Goal: Transaction & Acquisition: Download file/media

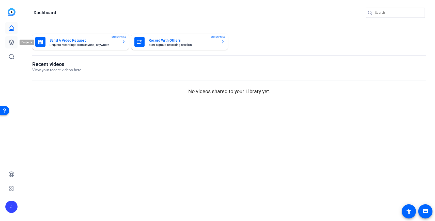
click at [10, 44] on icon at bounding box center [11, 42] width 6 height 6
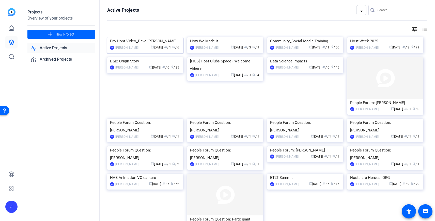
click at [147, 37] on img at bounding box center [145, 37] width 76 height 0
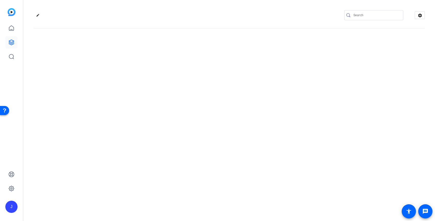
click at [147, 67] on div "edit settings" at bounding box center [228, 110] width 411 height 221
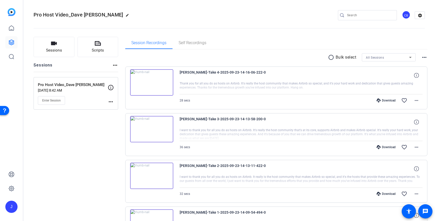
drag, startPoint x: 83, startPoint y: 182, endPoint x: 118, endPoint y: 169, distance: 37.5
click at [84, 182] on div "Sessions Scripts Sessions more_horiz Pro Host Video_Dave [PERSON_NAME] [DATE] 8…" at bounding box center [76, 198] width 85 height 323
click at [387, 100] on div "Download" at bounding box center [386, 101] width 24 height 4
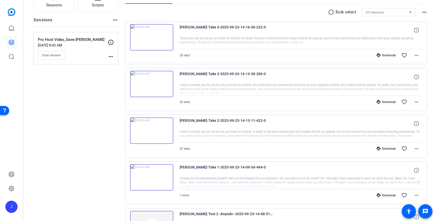
scroll to position [52, 0]
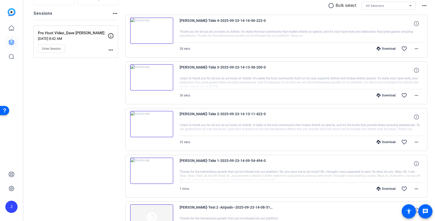
click at [390, 96] on div "Download" at bounding box center [386, 95] width 24 height 4
click at [389, 141] on div "Download" at bounding box center [386, 142] width 24 height 4
click at [388, 189] on div "Download" at bounding box center [386, 189] width 24 height 4
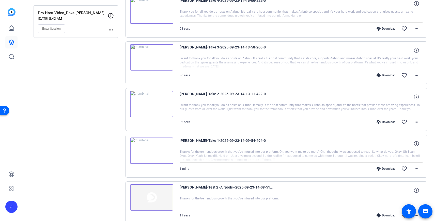
scroll to position [134, 0]
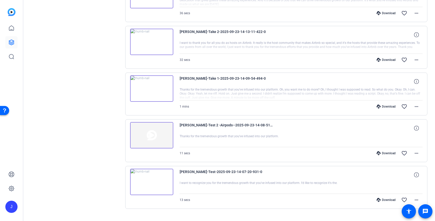
click at [387, 200] on div "Download" at bounding box center [386, 200] width 24 height 4
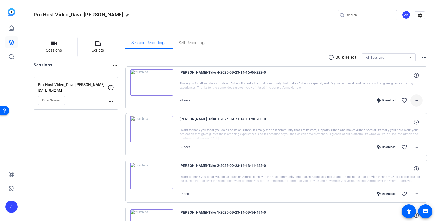
click at [416, 102] on mat-icon "more_horiz" at bounding box center [416, 101] width 6 height 6
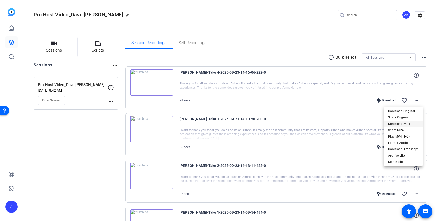
click at [403, 123] on span "Download MP4" at bounding box center [403, 124] width 30 height 6
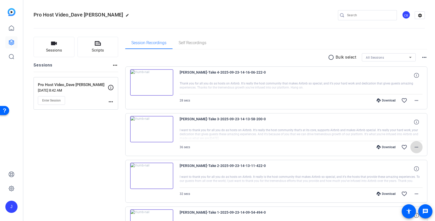
click at [417, 147] on mat-icon "more_horiz" at bounding box center [416, 147] width 6 height 6
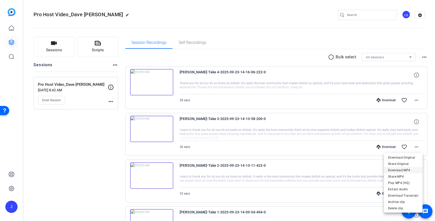
click at [405, 169] on span "Download MP4" at bounding box center [403, 170] width 30 height 6
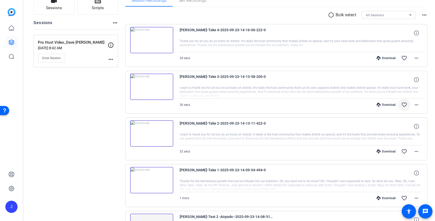
scroll to position [55, 0]
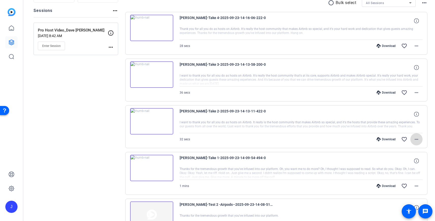
click at [419, 141] on mat-icon "more_horiz" at bounding box center [416, 139] width 6 height 6
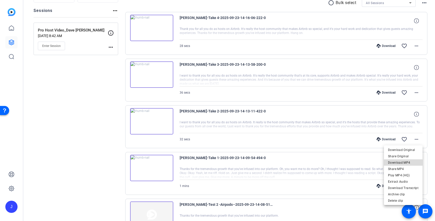
click at [410, 161] on span "Download MP4" at bounding box center [403, 163] width 30 height 6
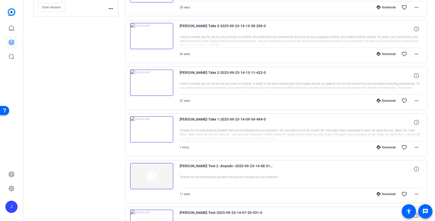
scroll to position [105, 0]
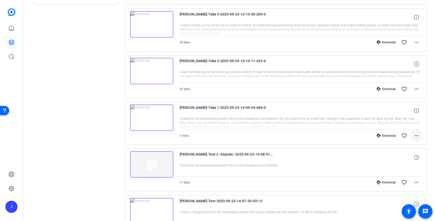
click at [419, 137] on mat-icon "more_horiz" at bounding box center [416, 136] width 6 height 6
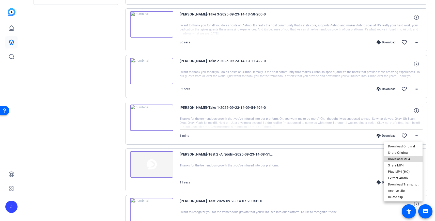
click at [413, 161] on span "Download MP4" at bounding box center [403, 159] width 30 height 6
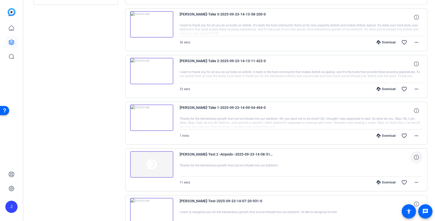
scroll to position [145, 0]
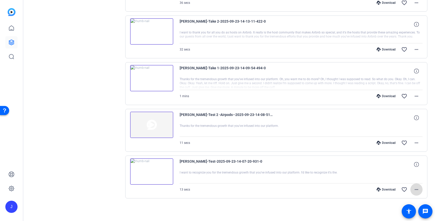
click at [417, 188] on mat-icon "more_horiz" at bounding box center [416, 190] width 6 height 6
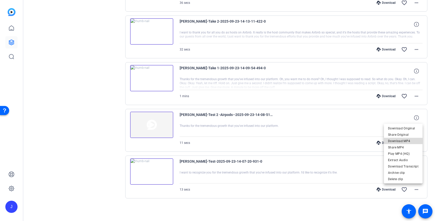
click at [408, 140] on span "Download MP4" at bounding box center [403, 141] width 30 height 6
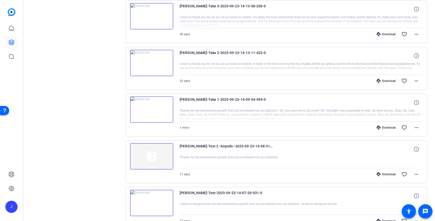
scroll to position [0, 0]
